Goal: Communication & Community: Ask a question

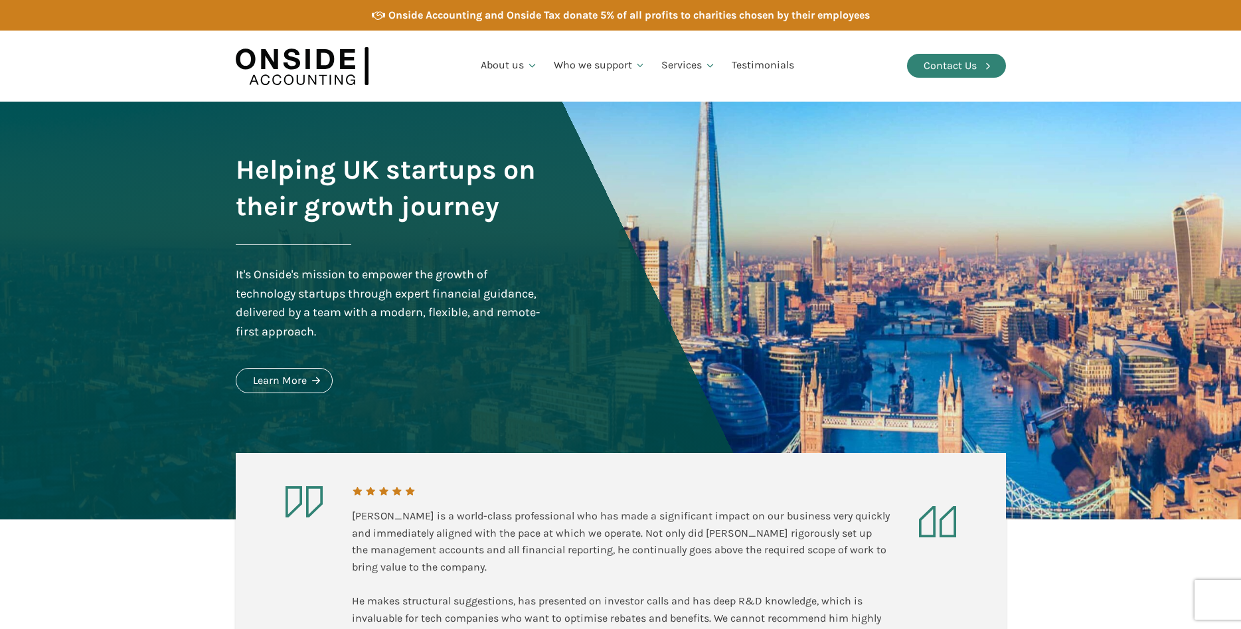
click at [949, 66] on div "Contact Us" at bounding box center [949, 65] width 53 height 17
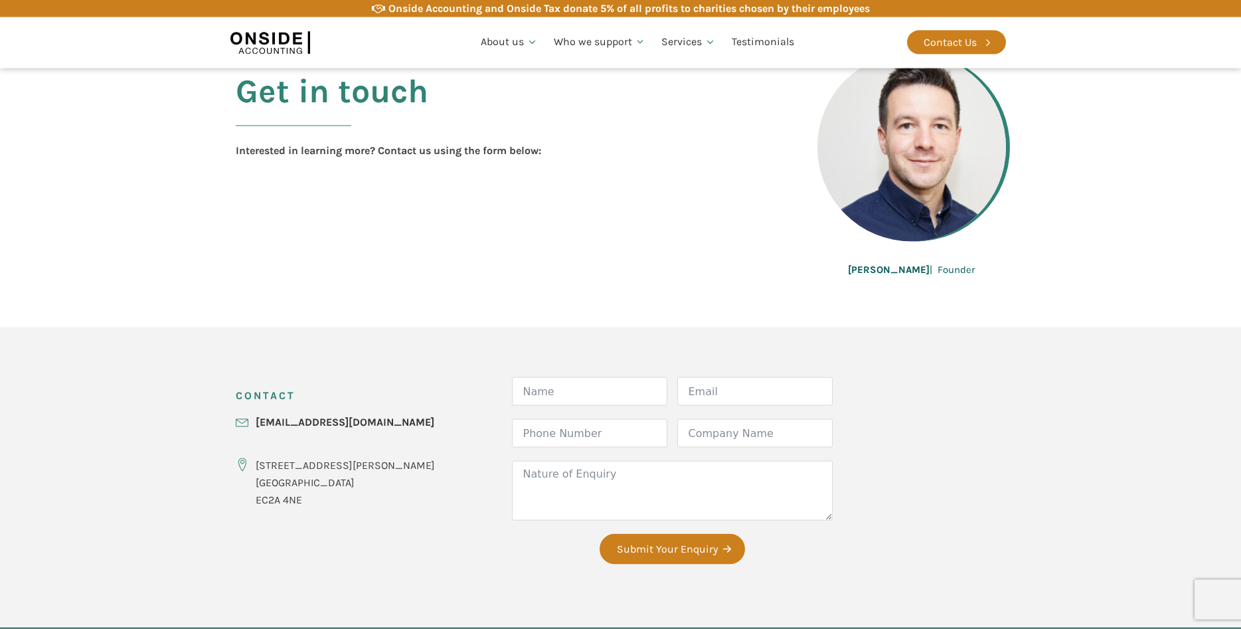
scroll to position [271, 0]
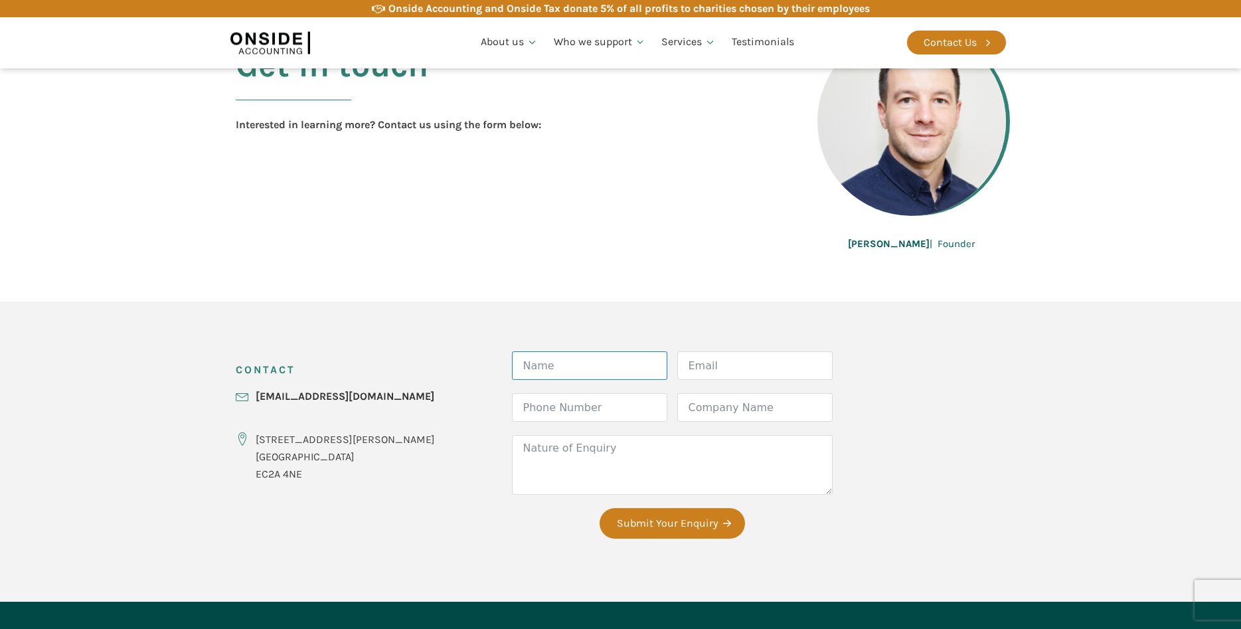
click at [593, 379] on input "Name" at bounding box center [589, 365] width 155 height 29
type input "[PERSON_NAME]"
type input "[PERSON_NAME][EMAIL_ADDRESS][DOMAIN_NAME]"
type input "xxx"
type input "Visual Safari"
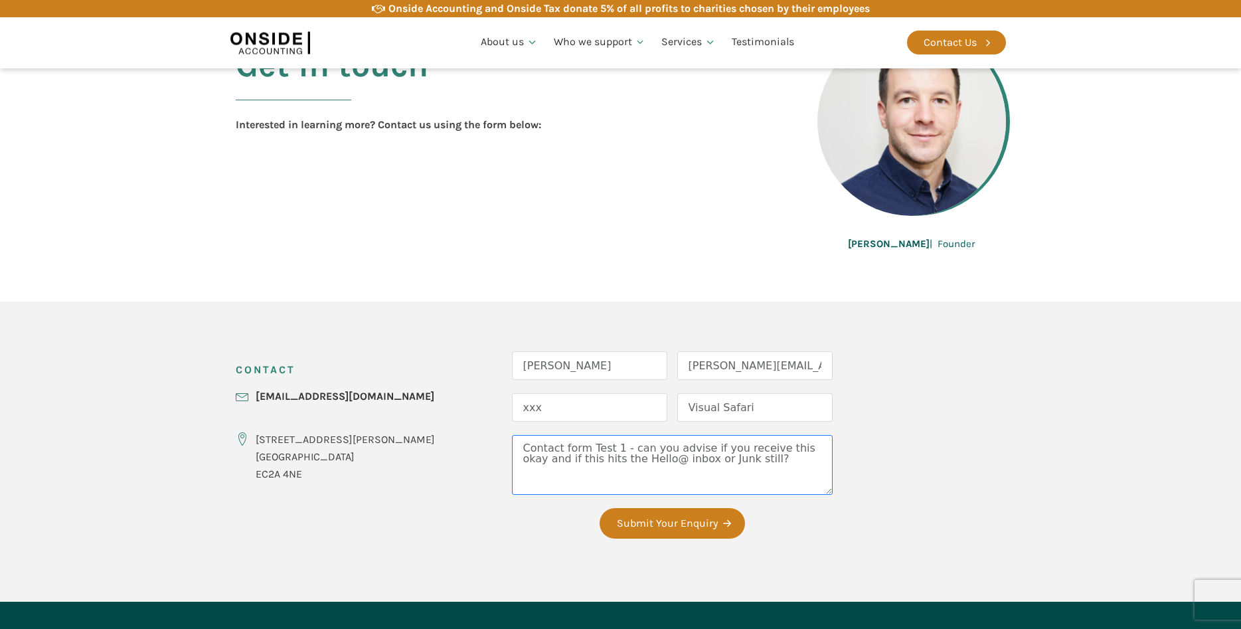
drag, startPoint x: 631, startPoint y: 450, endPoint x: 787, endPoint y: 470, distance: 157.3
click at [632, 450] on textarea "Contact form Test 1 - can you advise if you receive this okay and if this hits …" at bounding box center [672, 465] width 321 height 60
click at [763, 449] on textarea "Contact form Test 1 - can you kindly advise if you receive this okay and if thi…" at bounding box center [672, 465] width 321 height 60
drag, startPoint x: 513, startPoint y: 461, endPoint x: 582, endPoint y: 465, distance: 68.5
click at [515, 461] on textarea "Contact form Test 1 - can you kindly advise if you received this okay and if th…" at bounding box center [672, 465] width 321 height 60
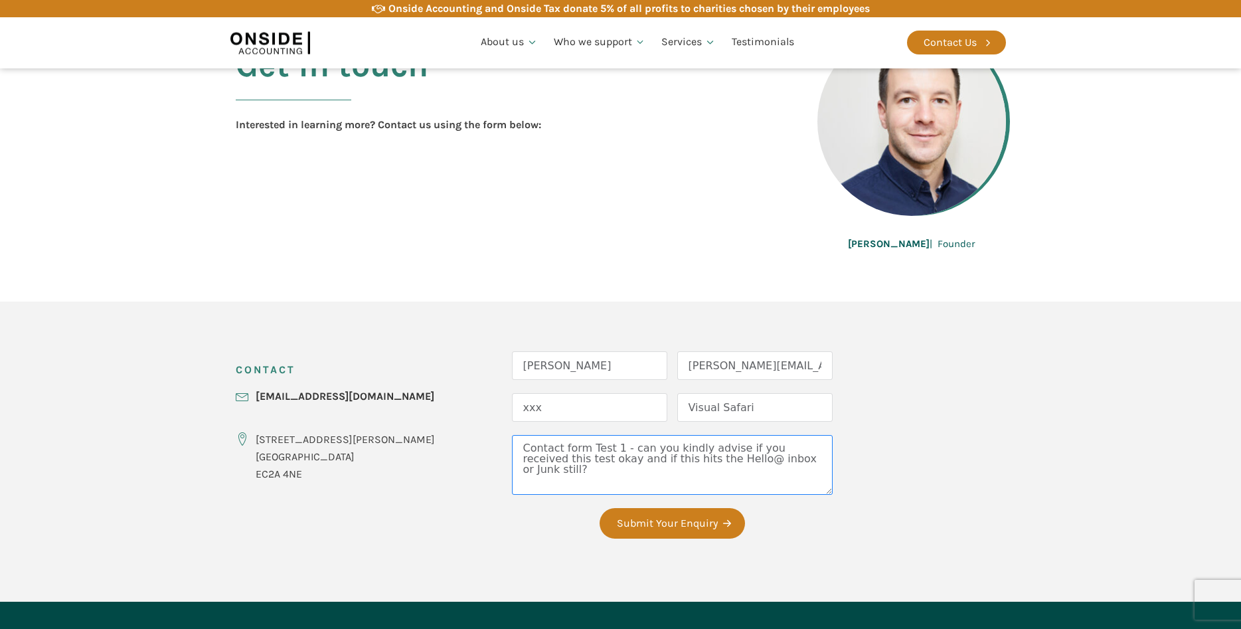
drag, startPoint x: 712, startPoint y: 464, endPoint x: 763, endPoint y: 462, distance: 51.8
click at [763, 462] on textarea "Contact form Test 1 - can you kindly advise if you received this test okay and …" at bounding box center [672, 465] width 321 height 60
click at [752, 463] on textarea "Contact form Test 1 - can you kindly advise if you received this test okay and …" at bounding box center [672, 465] width 321 height 60
type textarea "Contact form Test 1 - can you kindly advise if you received this test okay and …"
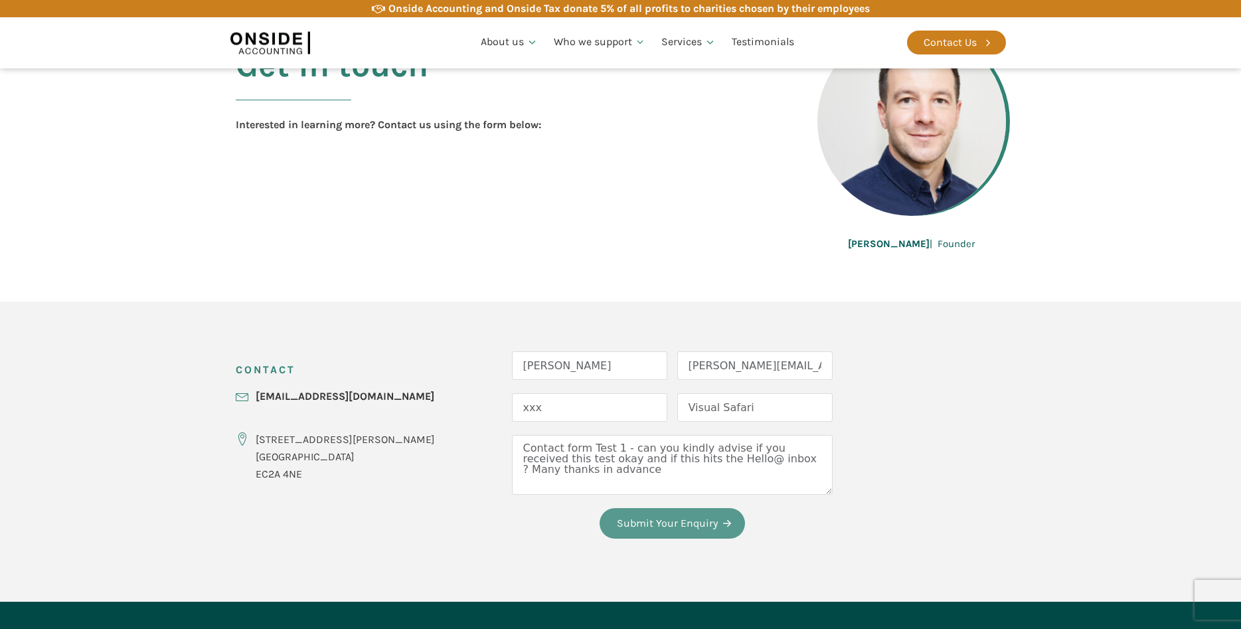
click at [631, 522] on button "Submit Your Enquiry" at bounding box center [671, 523] width 145 height 31
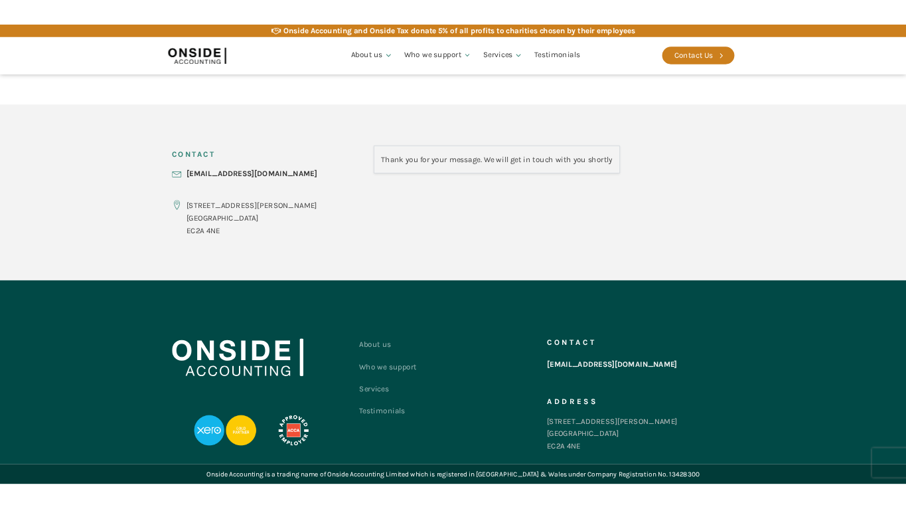
scroll to position [463, 0]
